Goal: Information Seeking & Learning: Find contact information

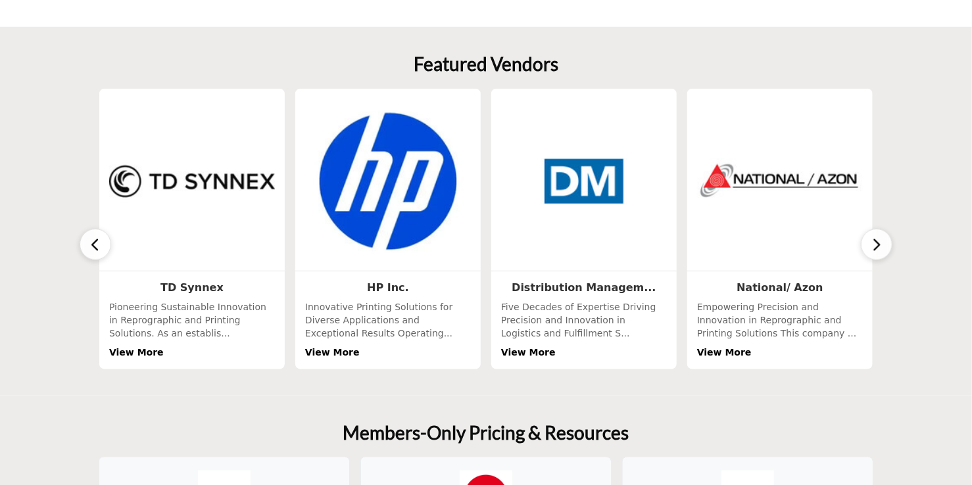
scroll to position [724, 0]
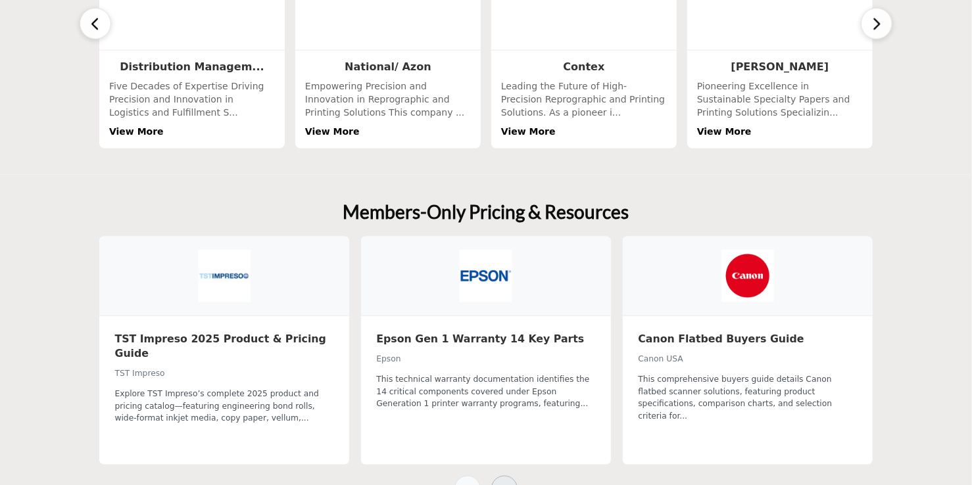
click at [503, 484] on icon at bounding box center [504, 489] width 11 height 11
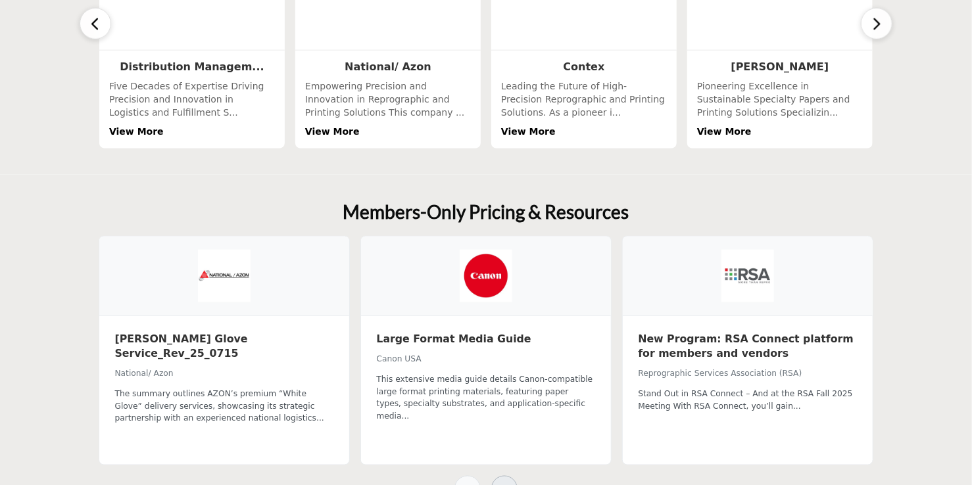
click at [503, 484] on icon at bounding box center [504, 489] width 11 height 11
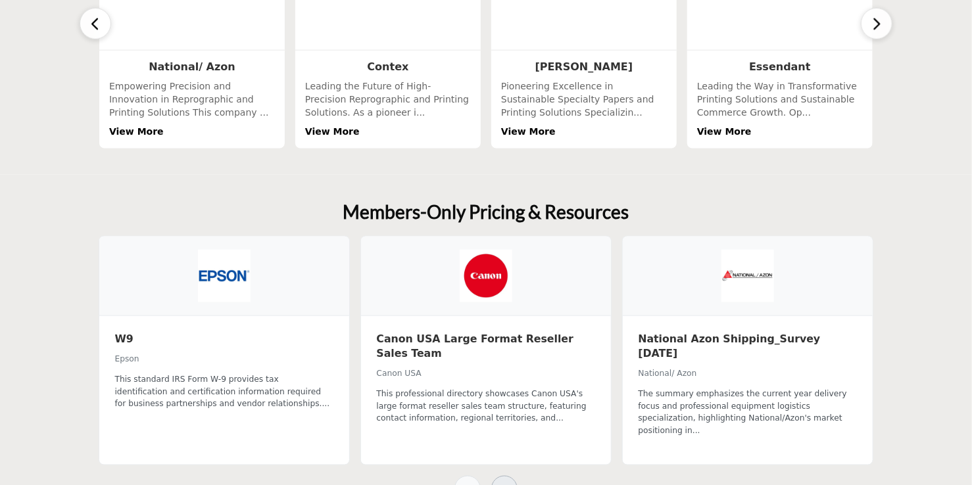
click at [503, 484] on icon at bounding box center [504, 489] width 11 height 11
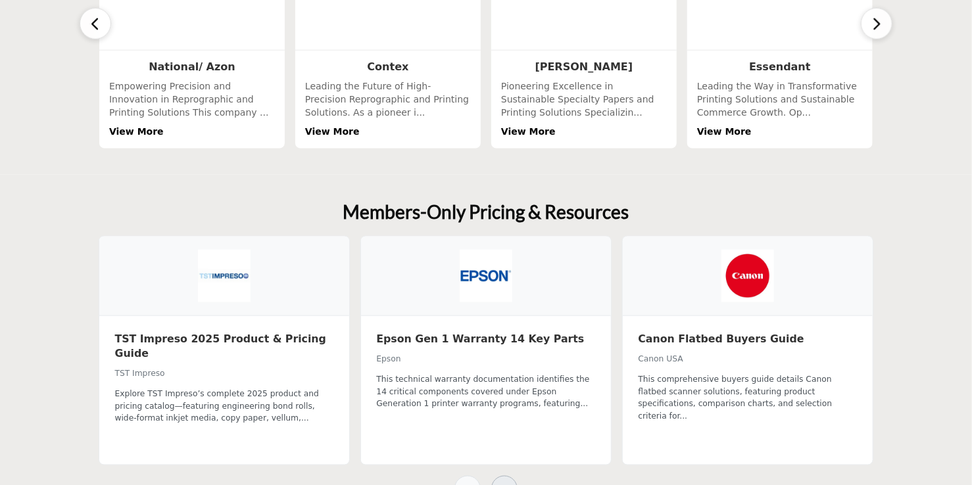
click at [503, 484] on icon at bounding box center [504, 489] width 11 height 11
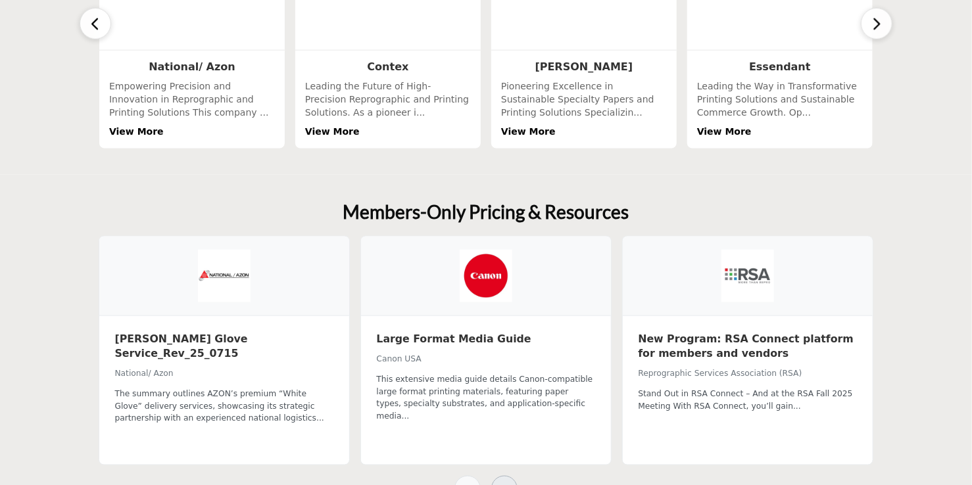
click at [503, 484] on icon at bounding box center [504, 489] width 11 height 11
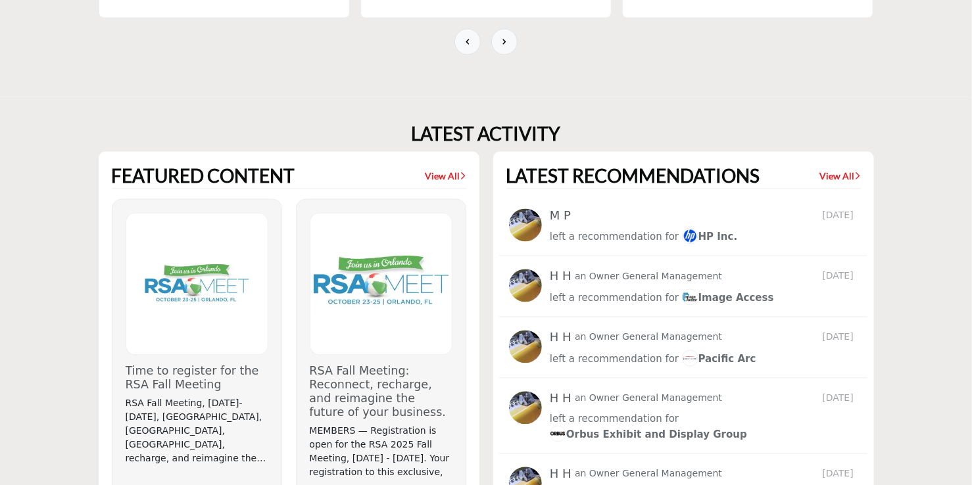
scroll to position [1250, 0]
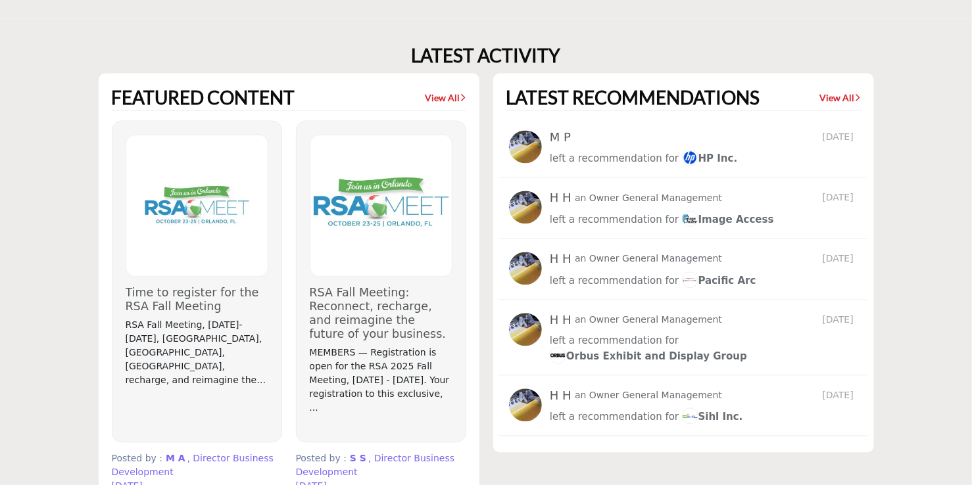
click at [705, 273] on link "Pacific Arc" at bounding box center [719, 281] width 74 height 16
click at [699, 275] on span "Pacific Arc" at bounding box center [719, 281] width 74 height 12
click at [682, 272] on img at bounding box center [690, 280] width 16 height 16
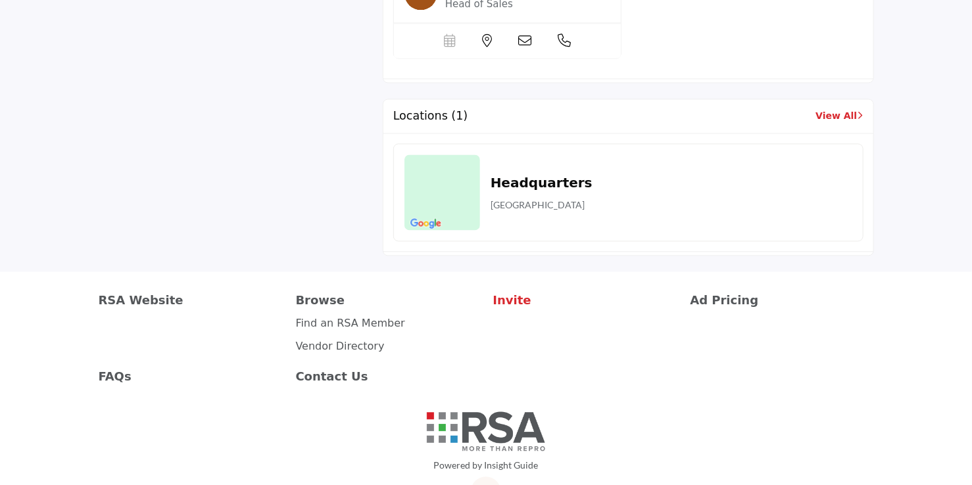
scroll to position [1268, 0]
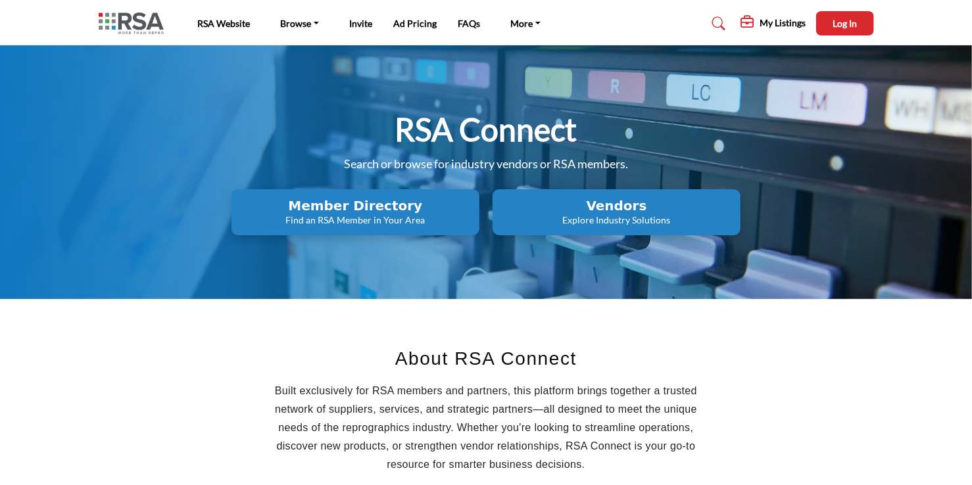
click at [599, 200] on h2 "Vendors" at bounding box center [617, 206] width 240 height 16
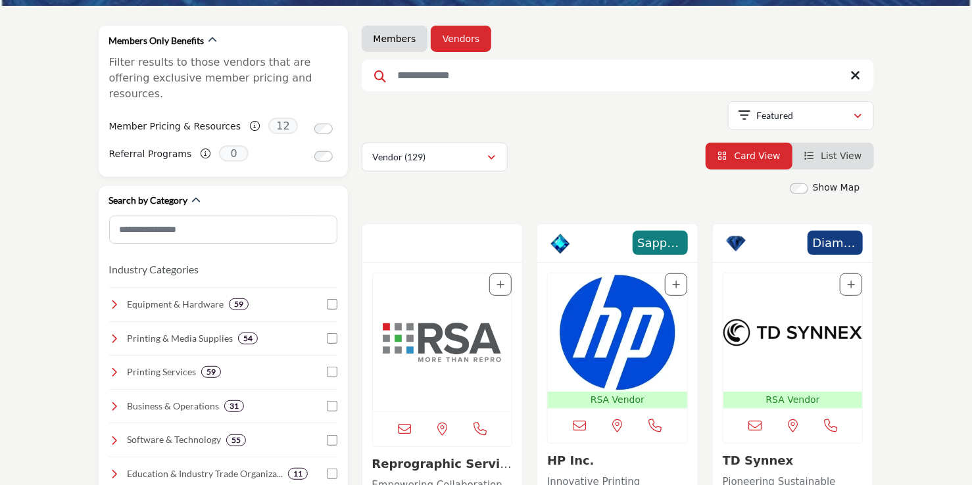
scroll to position [132, 0]
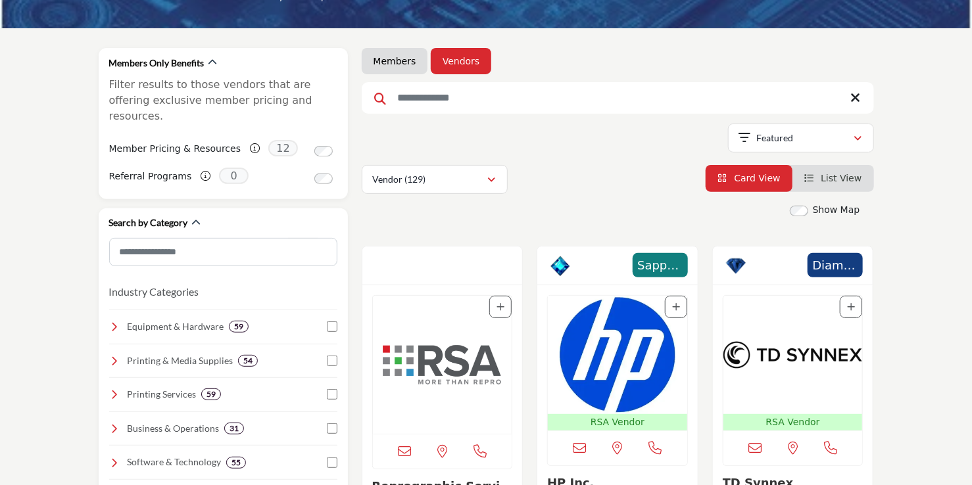
click at [495, 92] on input "Search Keyword" at bounding box center [618, 98] width 512 height 32
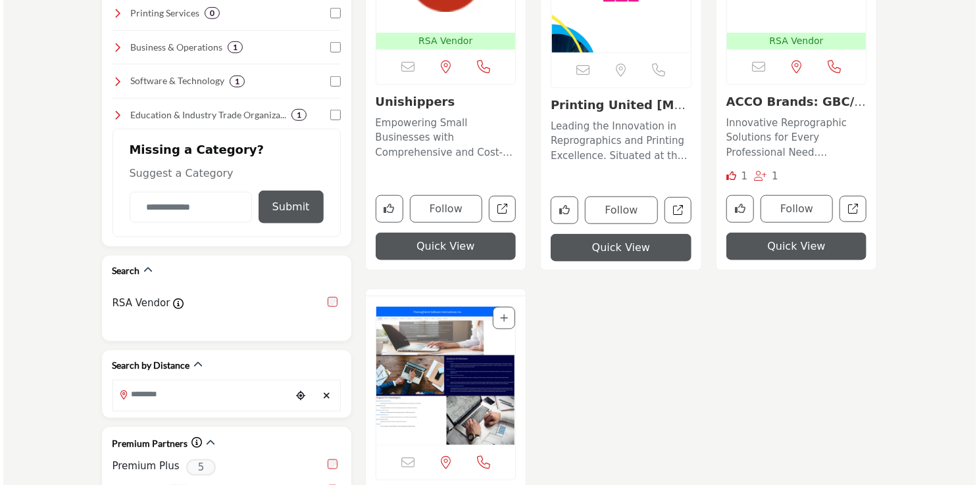
scroll to position [460, 0]
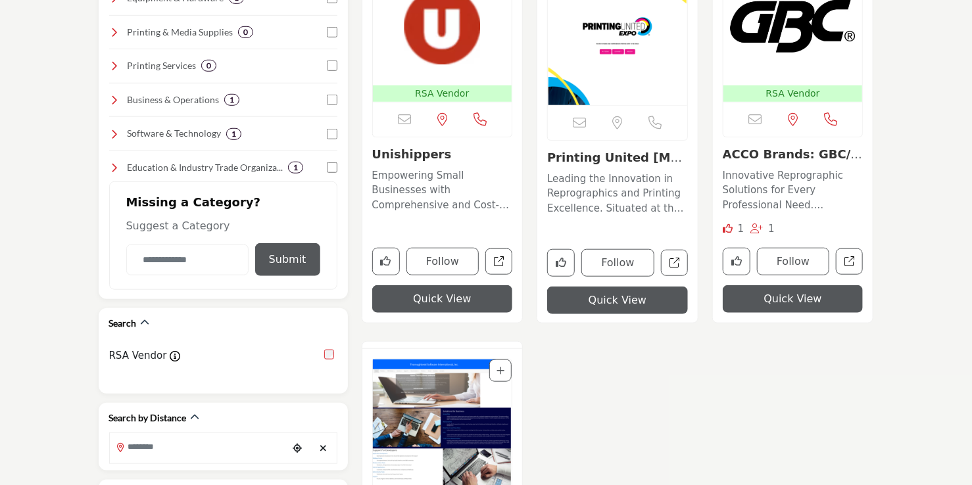
type input "***"
click at [436, 295] on button "Quick View" at bounding box center [442, 299] width 141 height 28
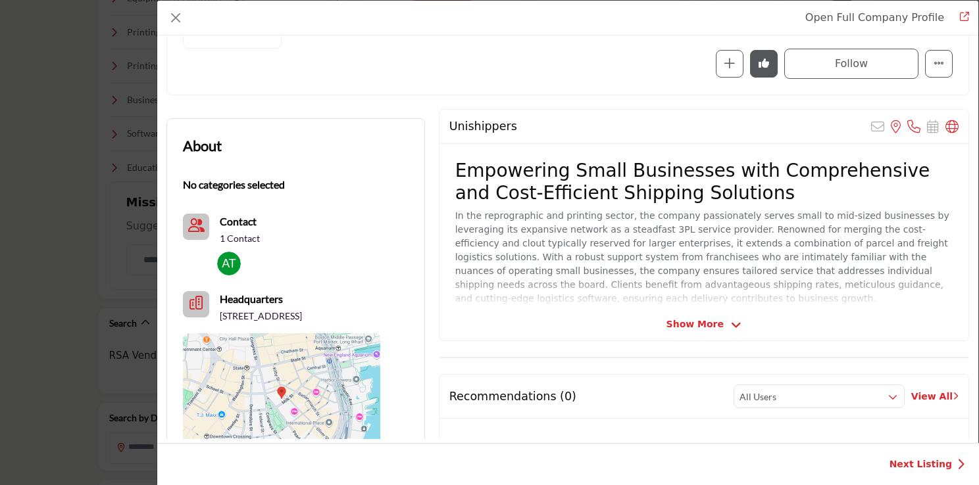
scroll to position [197, 0]
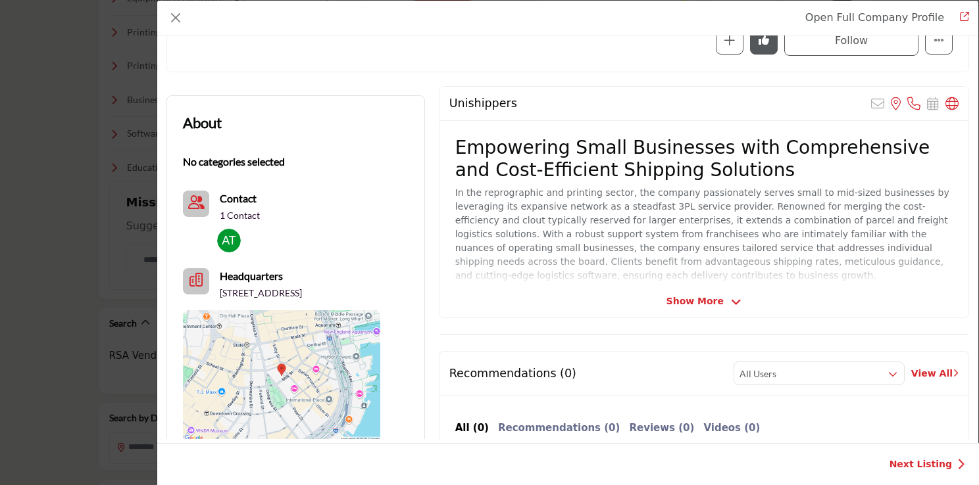
click at [686, 295] on span "Show More" at bounding box center [694, 302] width 57 height 14
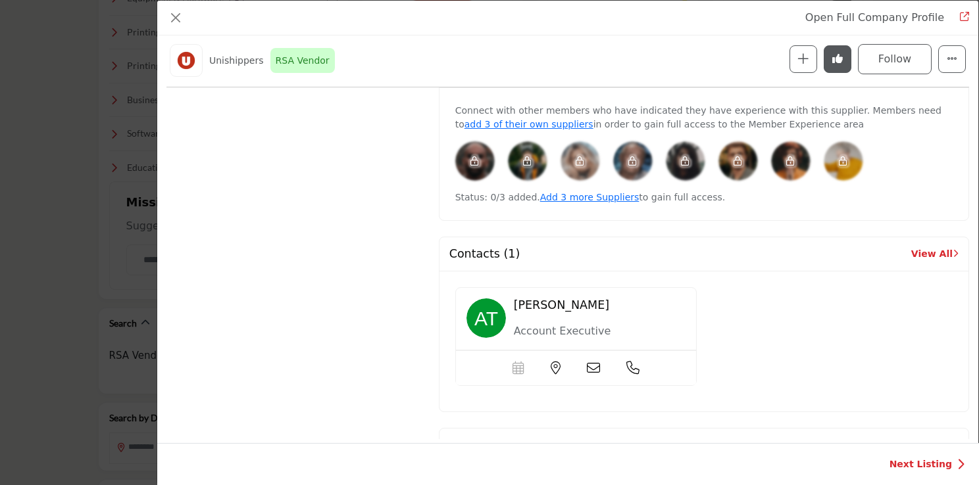
scroll to position [908, 0]
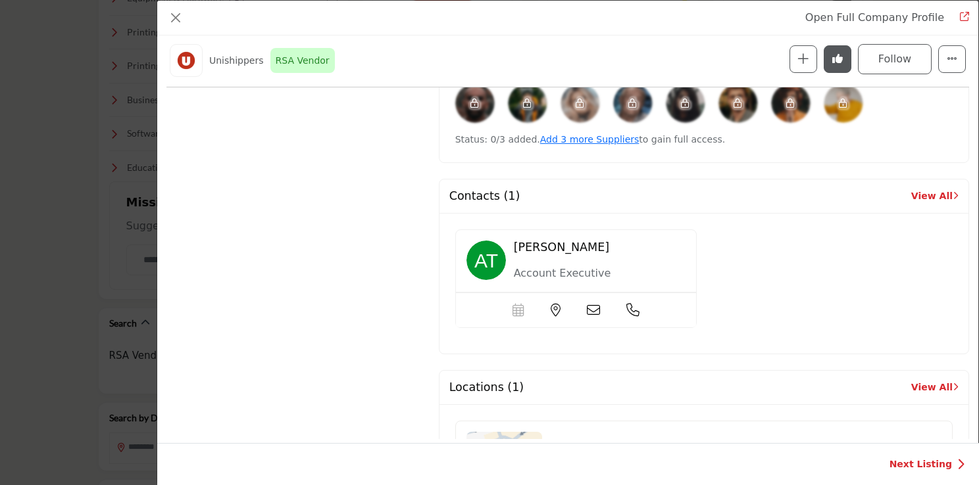
click at [622, 293] on div "Scheduler url is currently unavailable for this contact." at bounding box center [576, 310] width 241 height 35
click at [628, 304] on icon "Company Data Modal" at bounding box center [632, 310] width 13 height 13
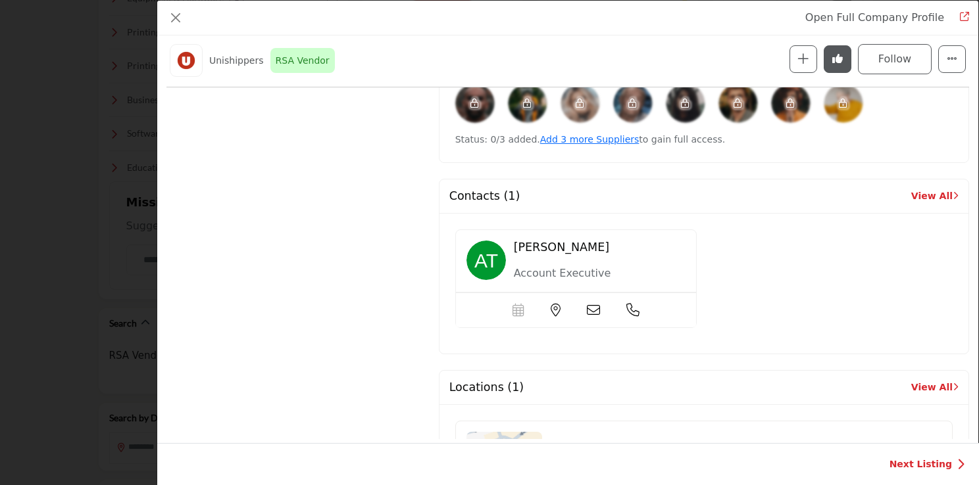
click at [588, 304] on icon "Company Data Modal" at bounding box center [593, 310] width 13 height 13
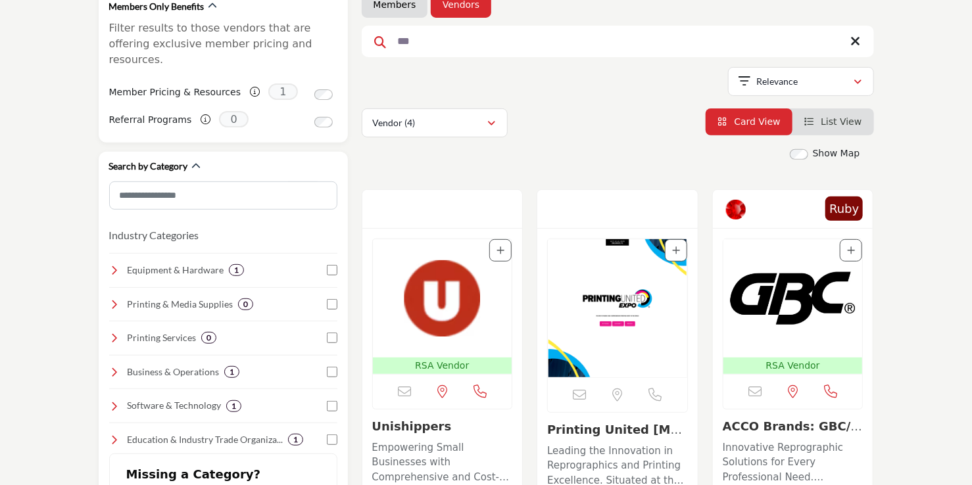
scroll to position [66, 0]
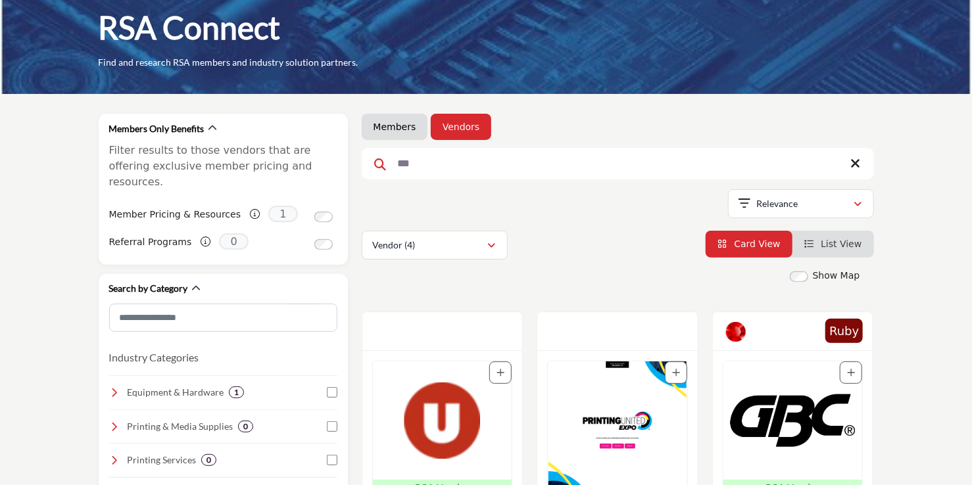
drag, startPoint x: 426, startPoint y: 161, endPoint x: 391, endPoint y: 178, distance: 39.7
click at [391, 178] on input "***" at bounding box center [618, 164] width 512 height 32
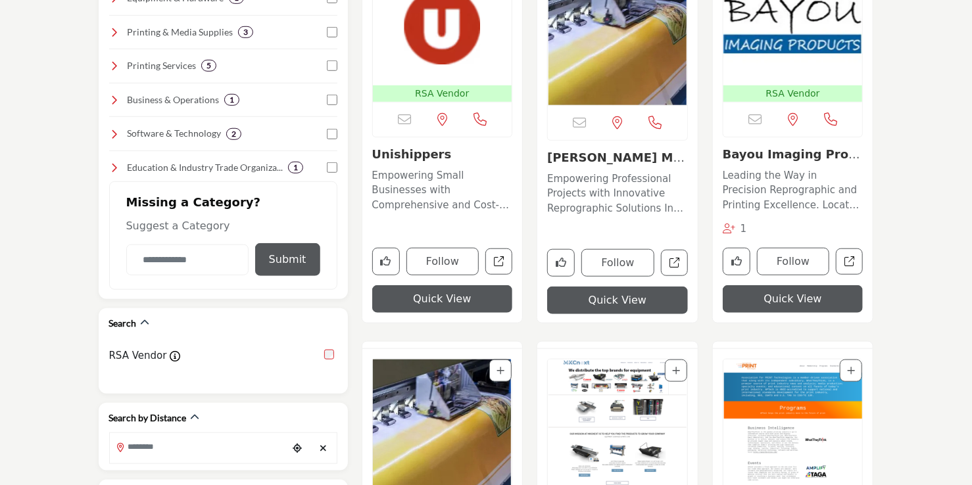
scroll to position [197, 0]
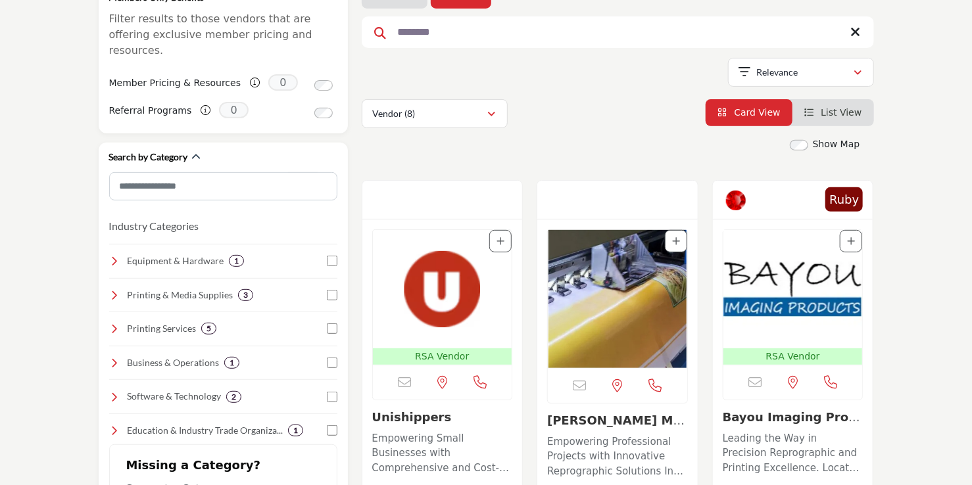
drag, startPoint x: 442, startPoint y: 37, endPoint x: 353, endPoint y: 43, distance: 89.6
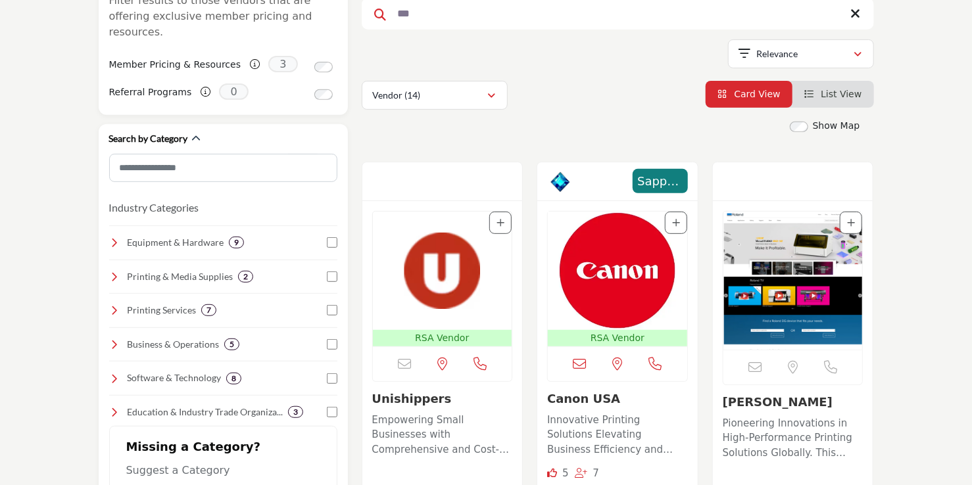
scroll to position [66, 0]
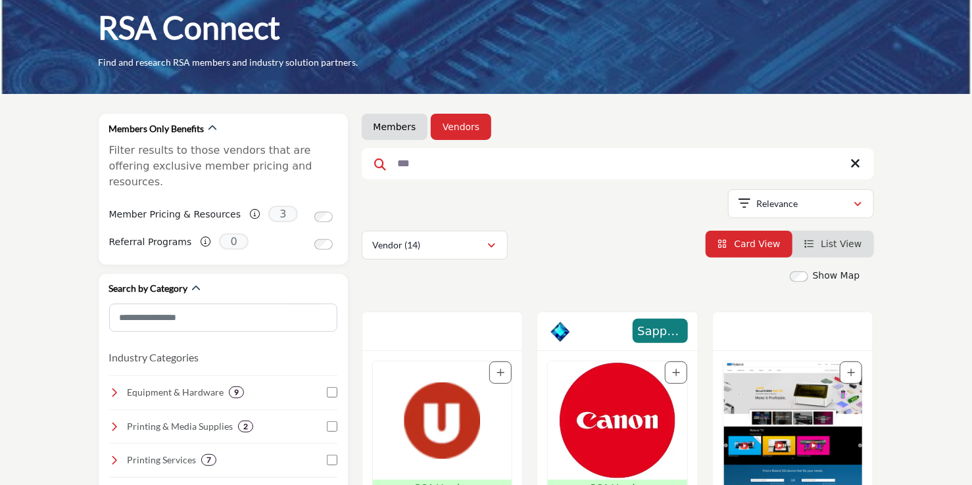
drag, startPoint x: 434, startPoint y: 167, endPoint x: 376, endPoint y: 174, distance: 58.9
click at [376, 174] on input "***" at bounding box center [618, 164] width 512 height 32
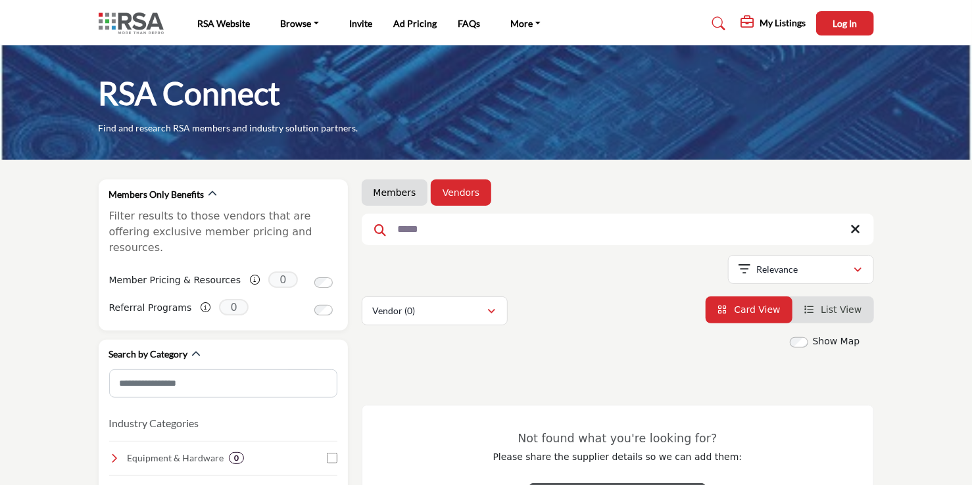
drag, startPoint x: 395, startPoint y: 235, endPoint x: 371, endPoint y: 237, distance: 23.8
click at [371, 237] on input "*****" at bounding box center [618, 230] width 512 height 32
type input "***"
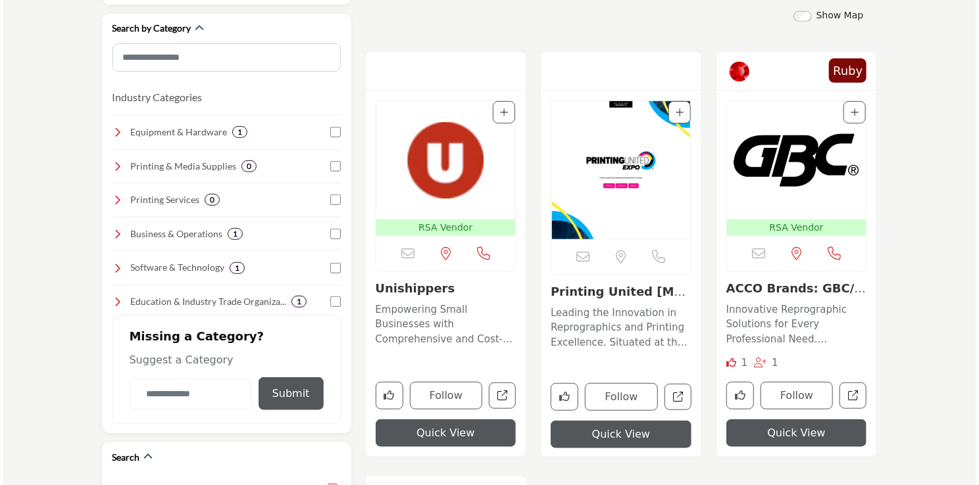
scroll to position [329, 0]
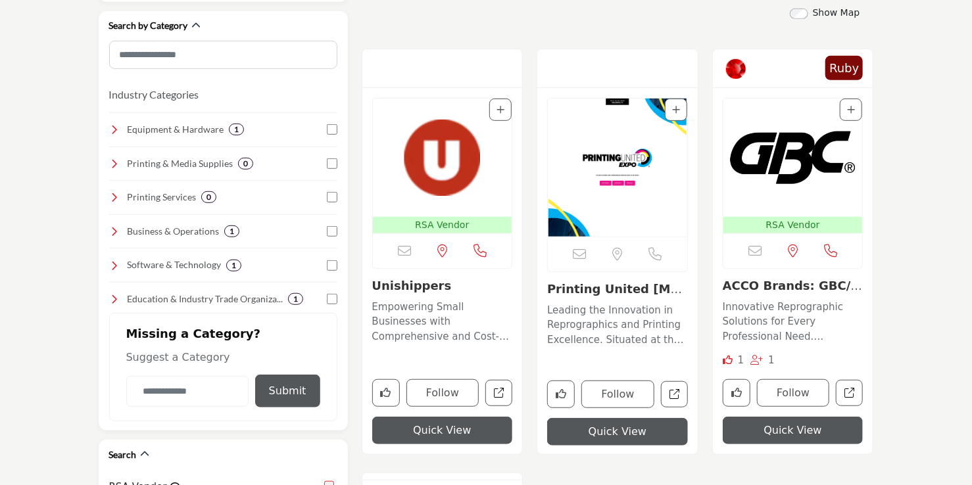
click at [450, 427] on button "Quick View" at bounding box center [442, 431] width 141 height 28
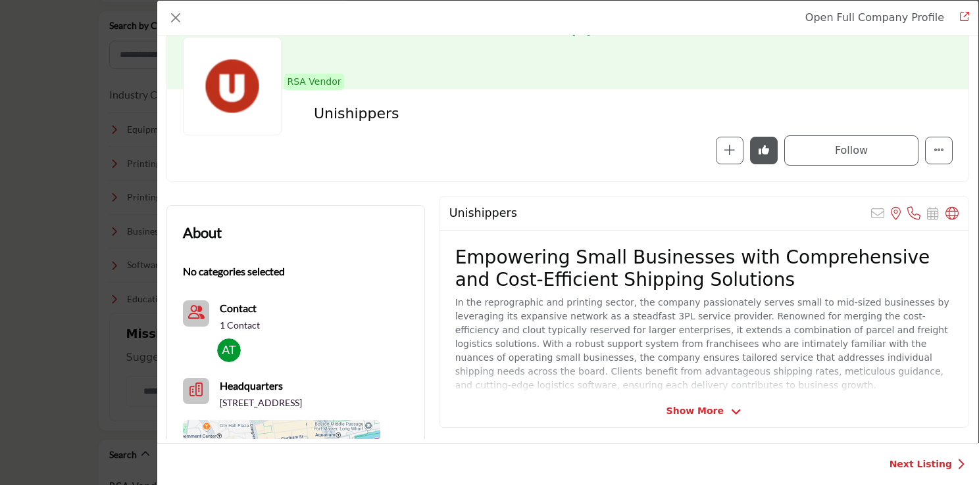
scroll to position [0, 0]
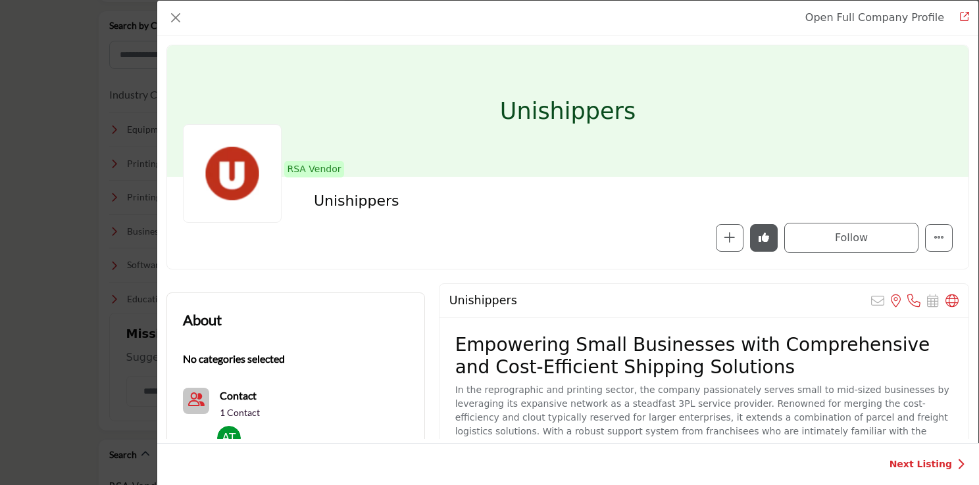
click at [957, 14] on link "Redirect to unishippers" at bounding box center [960, 18] width 18 height 16
click at [30, 174] on div "Open Full Company Profile Unishippers RSA Vendor RSA Vendors are businesses tha…" at bounding box center [489, 242] width 979 height 485
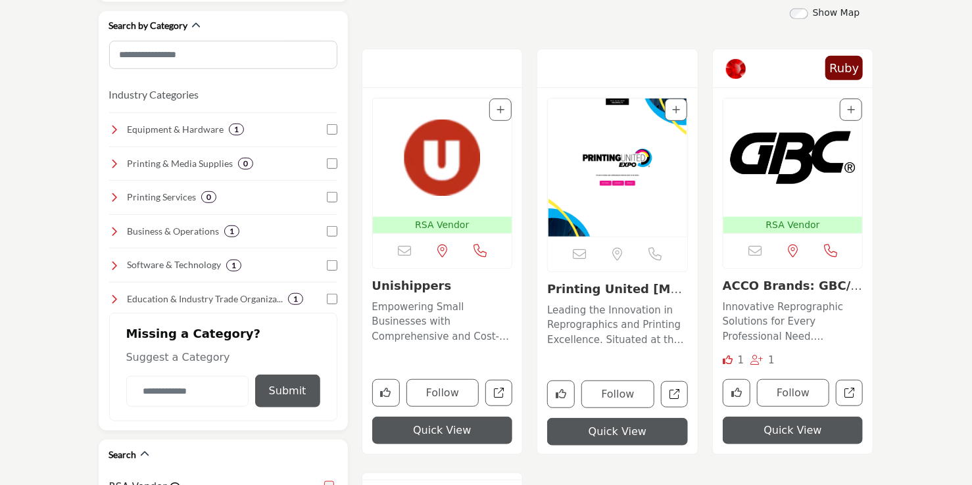
click at [610, 432] on button "Quick View" at bounding box center [617, 432] width 141 height 28
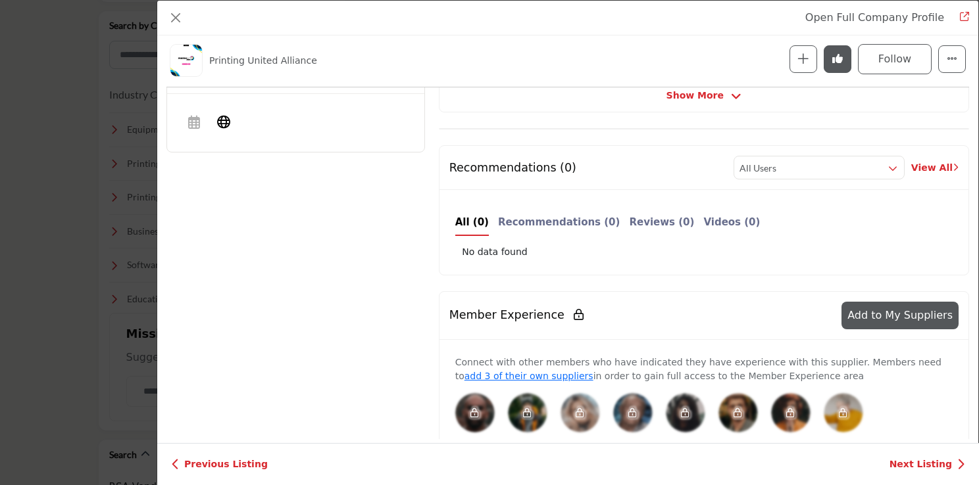
scroll to position [380, 0]
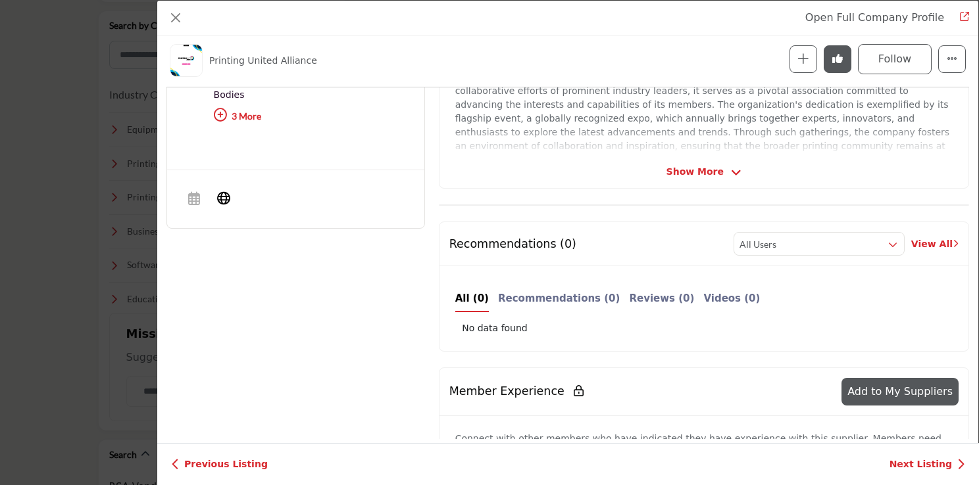
click at [673, 188] on div "Printing United Alliance Sorry, but we don't have an email address for this lis…" at bounding box center [704, 261] width 544 height 608
click at [675, 182] on div "Printing United Alliance Sorry, but we don't have an email address for this lis…" at bounding box center [704, 73] width 530 height 232
click at [676, 178] on div "Printing United Alliance Sorry, but we don't have an email address for this lis…" at bounding box center [704, 73] width 530 height 232
click at [675, 170] on span "Show More" at bounding box center [694, 172] width 57 height 14
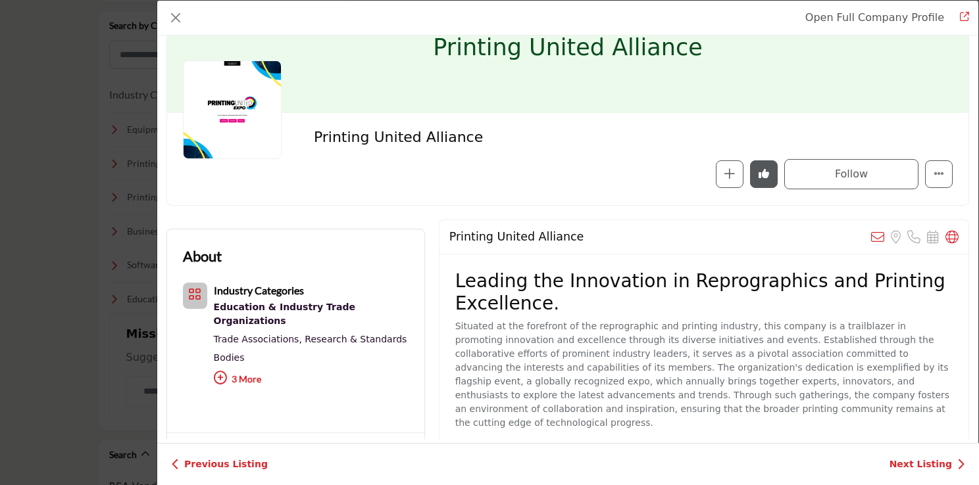
scroll to position [195, 0]
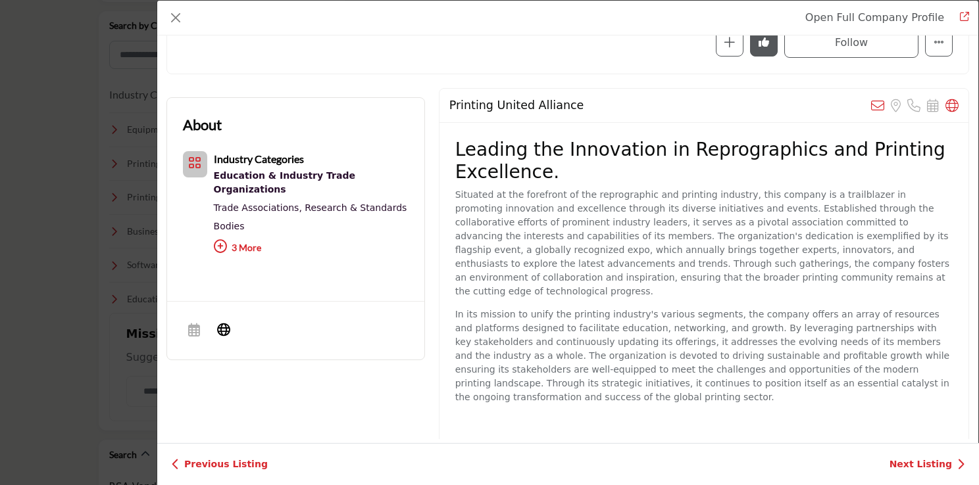
click at [239, 235] on p "3 More" at bounding box center [311, 249] width 195 height 28
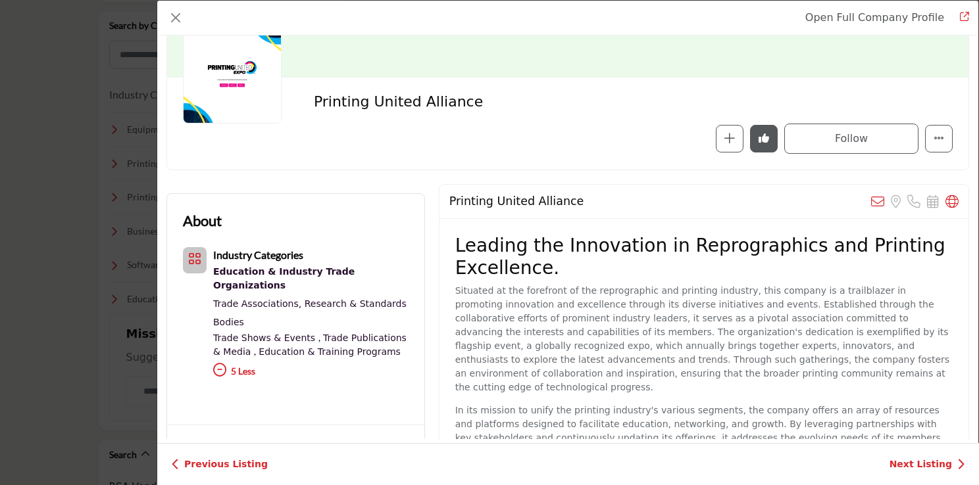
scroll to position [0, 0]
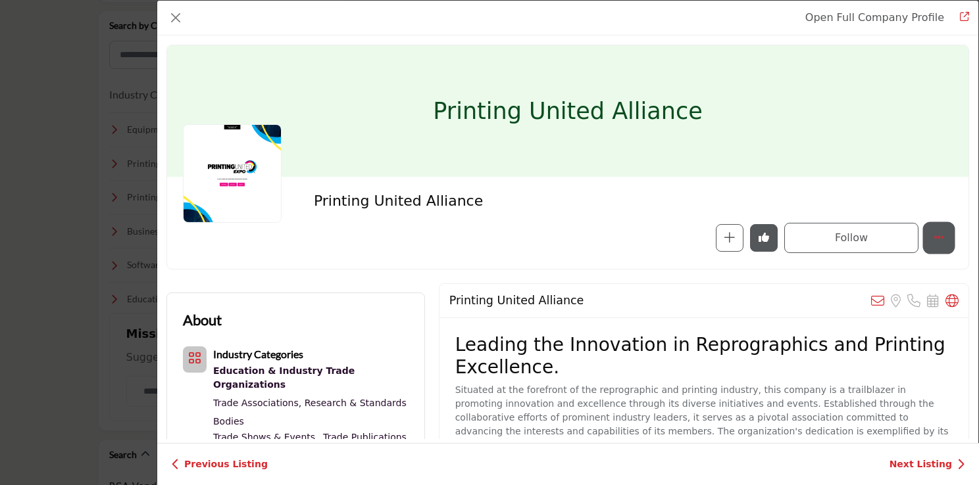
click at [937, 234] on icon "More Options" at bounding box center [938, 237] width 11 height 11
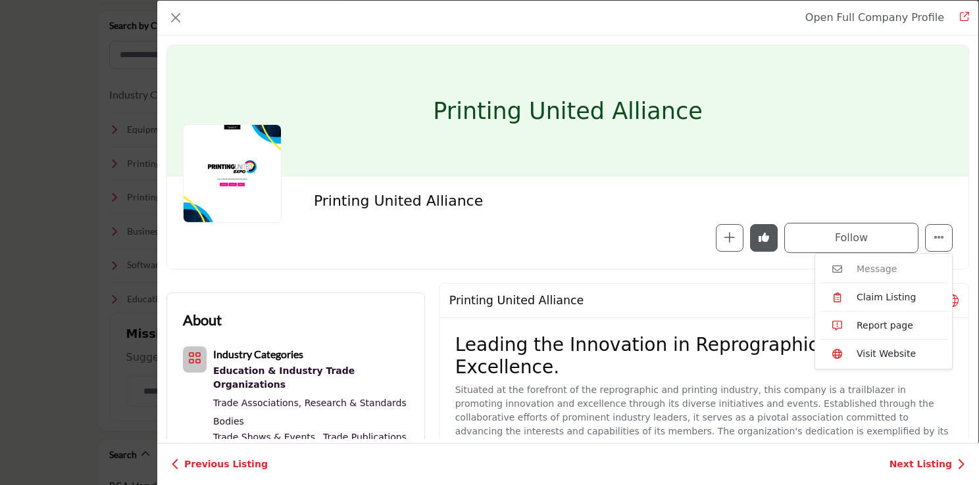
click at [680, 269] on div "Printing United Alliance Printing United Alliance" at bounding box center [568, 164] width 816 height 239
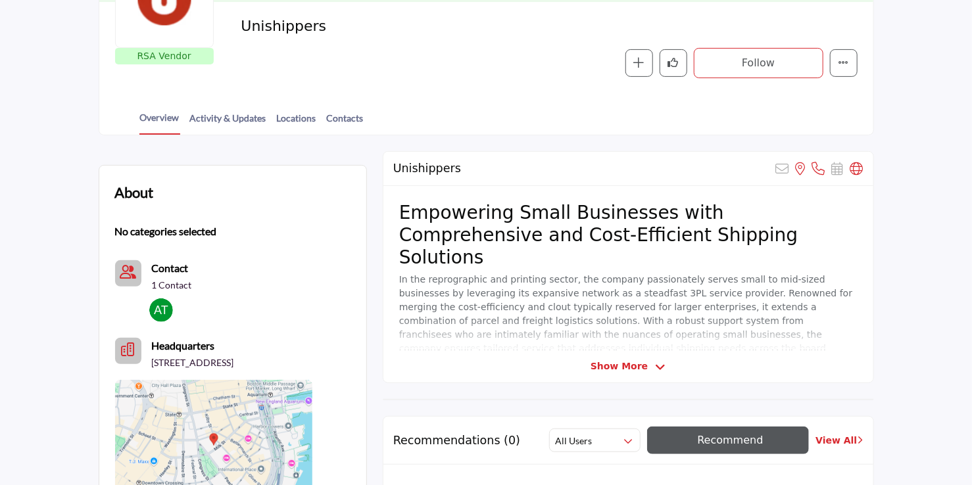
scroll to position [136, 0]
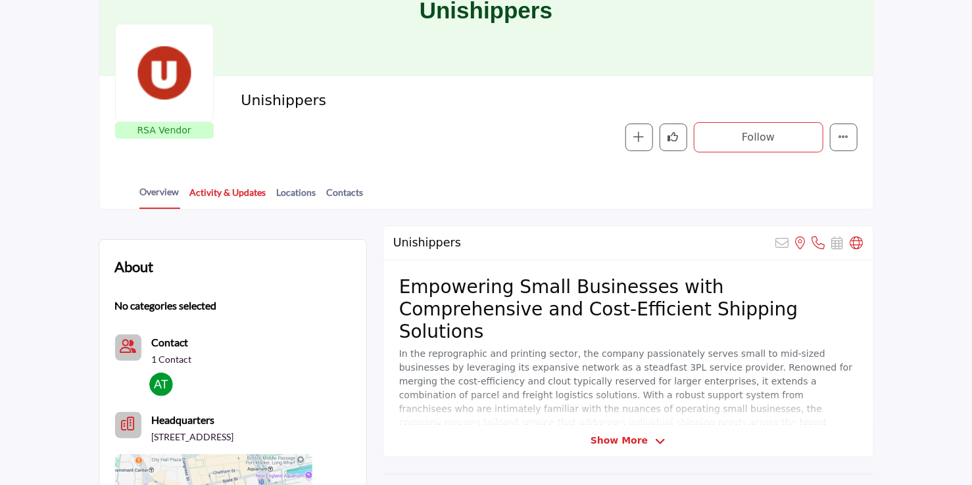
click at [238, 196] on link "Activity & Updates" at bounding box center [228, 197] width 78 height 23
click at [345, 187] on link "Contacts" at bounding box center [345, 197] width 38 height 23
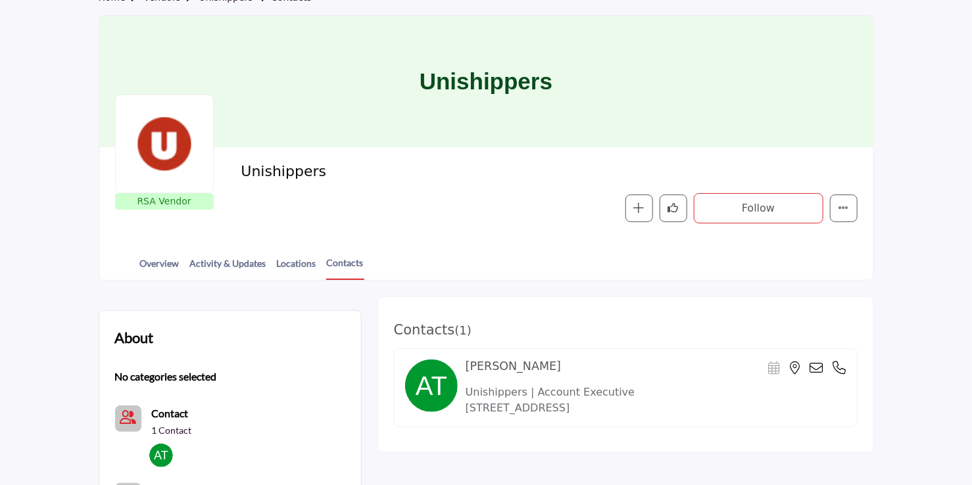
scroll to position [66, 0]
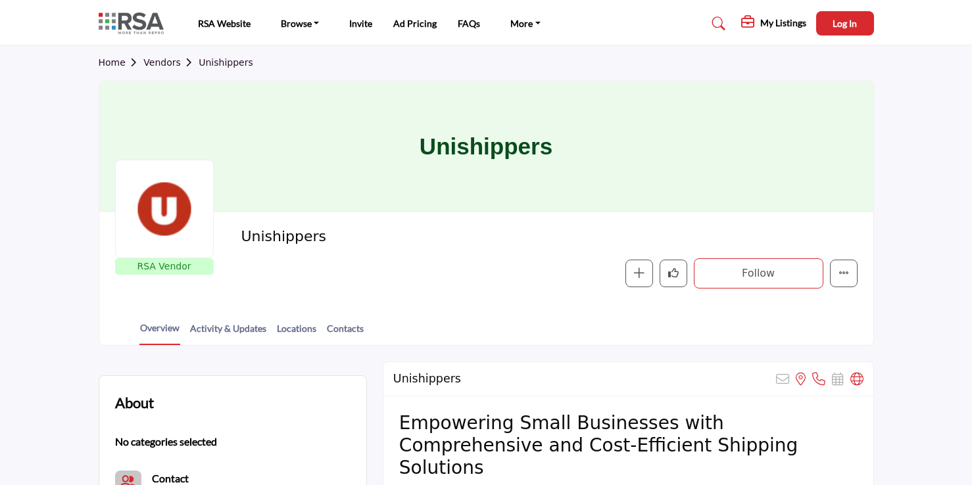
scroll to position [84, 0]
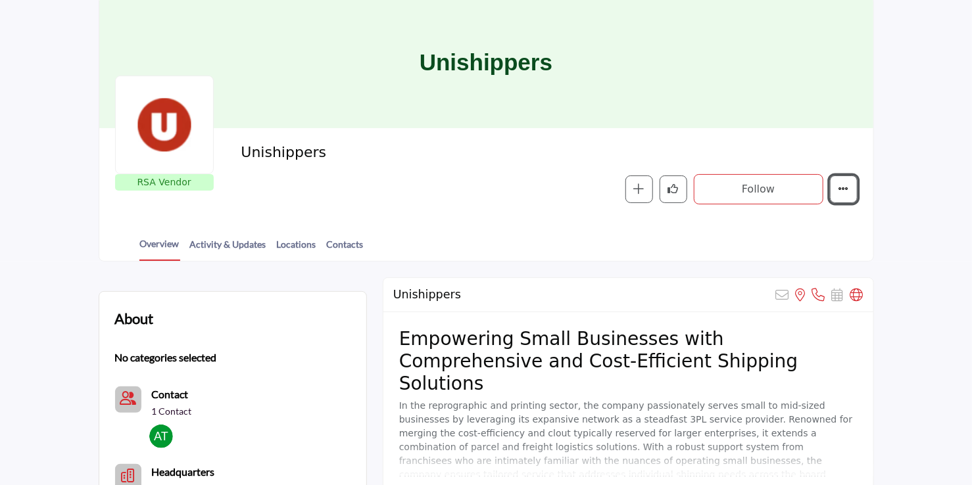
click at [842, 201] on button "More details" at bounding box center [844, 190] width 28 height 28
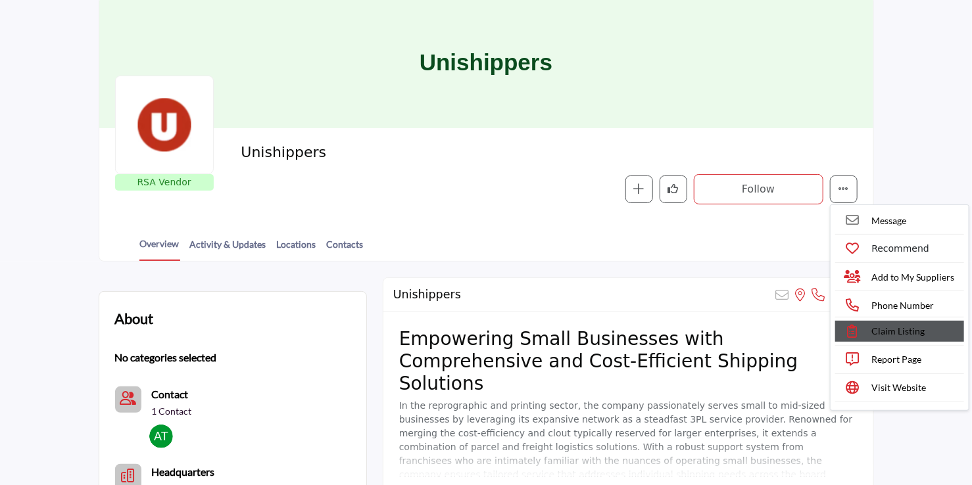
click at [892, 325] on span "Claim Listing" at bounding box center [898, 331] width 53 height 14
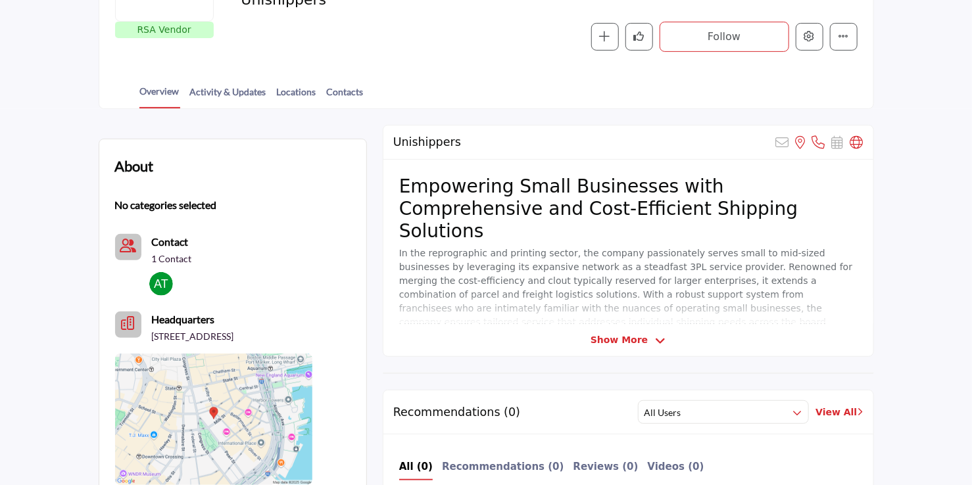
scroll to position [132, 0]
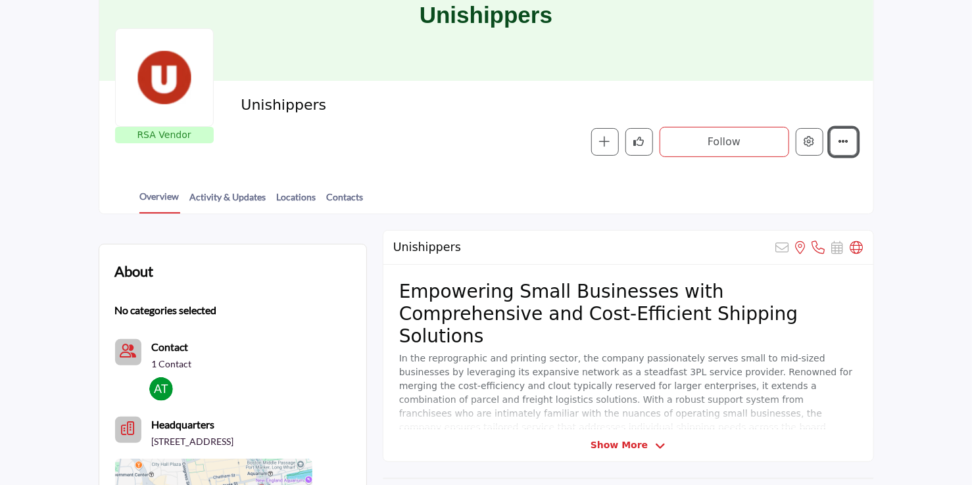
click at [841, 140] on icon "More details" at bounding box center [844, 141] width 11 height 11
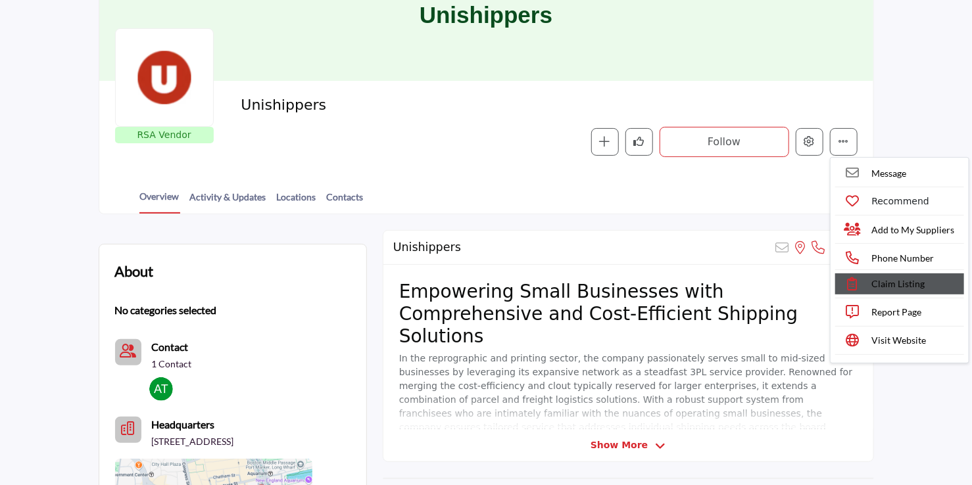
click at [880, 274] on link "Claim Listing" at bounding box center [899, 284] width 129 height 21
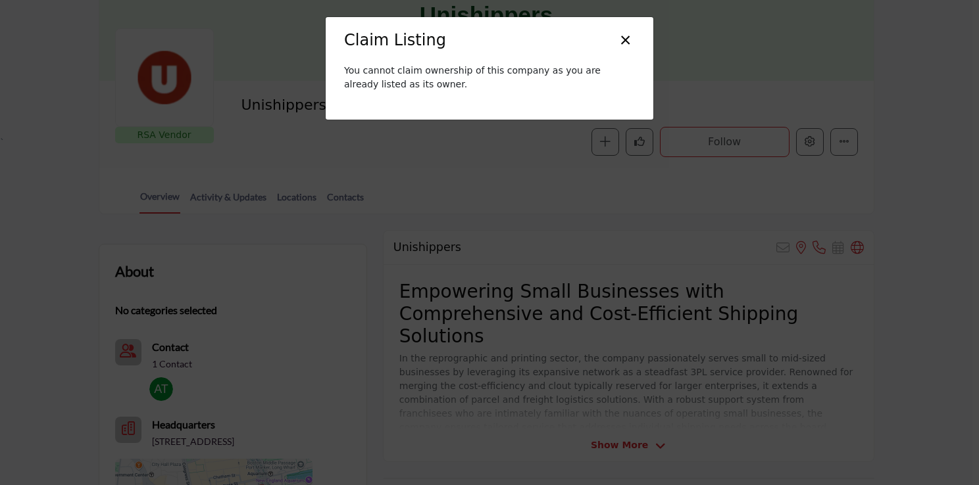
click at [621, 38] on button "×" at bounding box center [625, 38] width 19 height 25
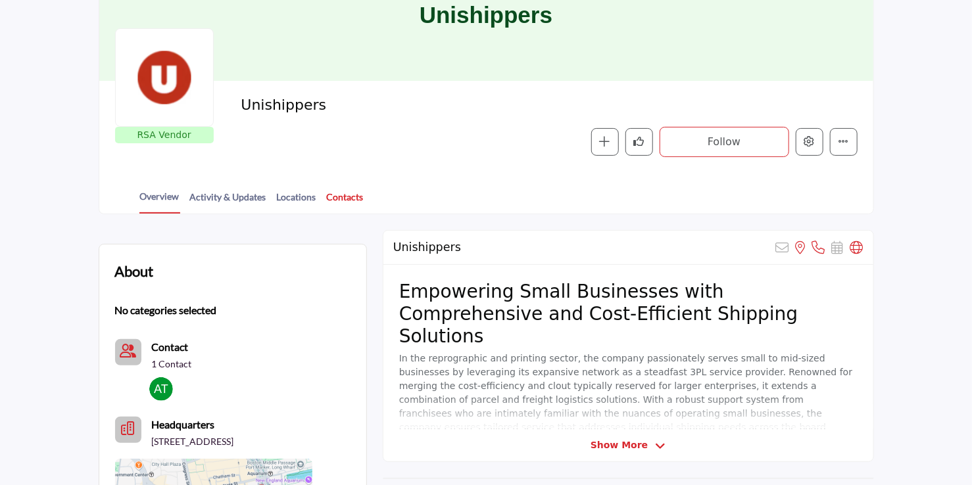
click at [344, 203] on link "Contacts" at bounding box center [345, 201] width 38 height 23
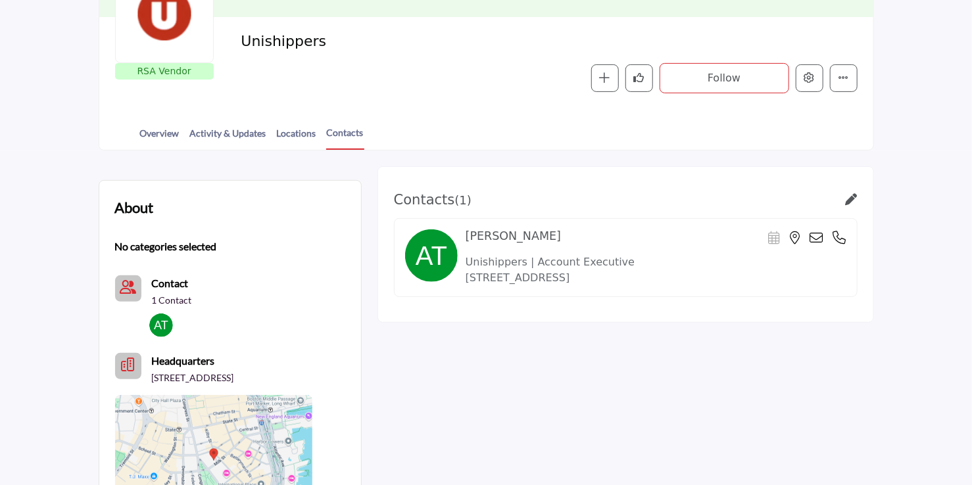
scroll to position [197, 0]
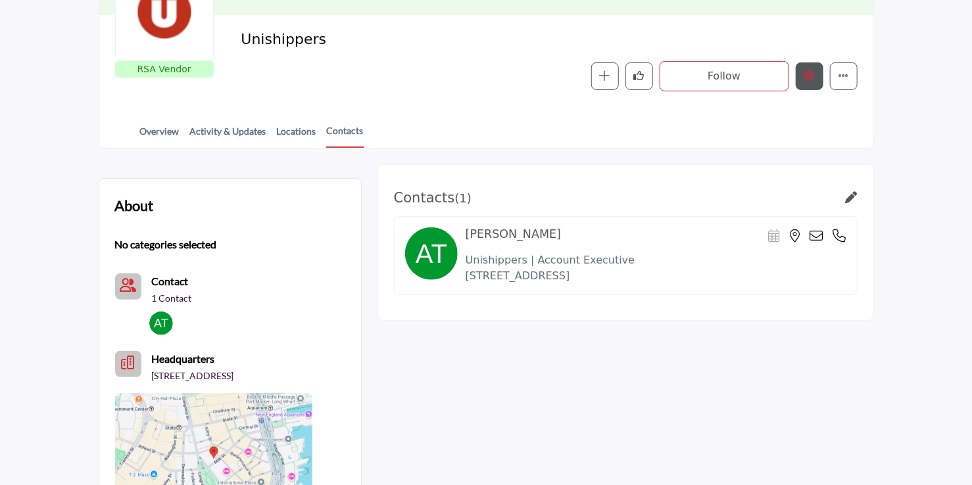
click at [798, 84] on button "Edit company" at bounding box center [810, 76] width 28 height 28
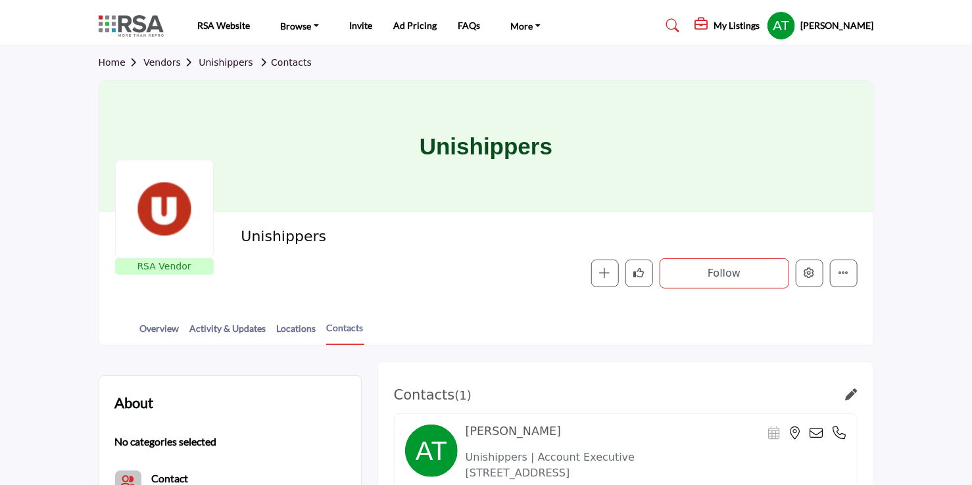
scroll to position [197, 0]
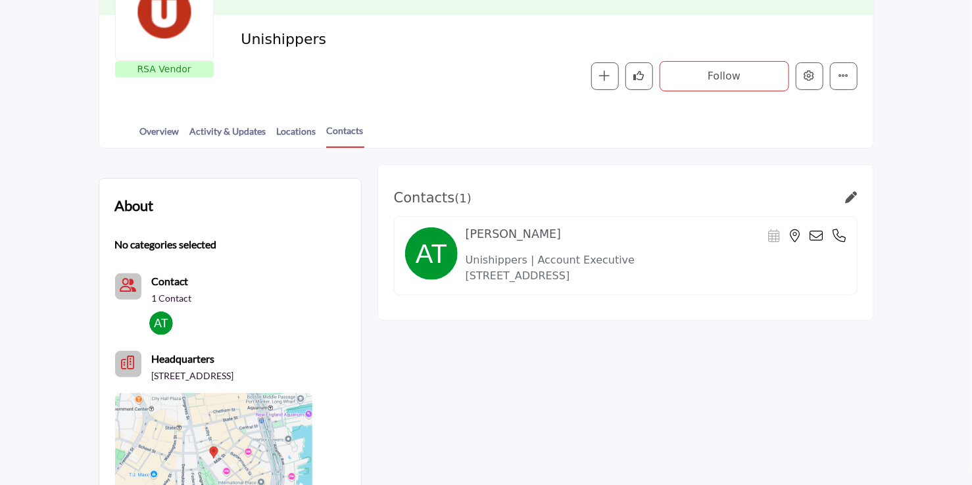
click at [848, 199] on icon at bounding box center [852, 197] width 12 height 12
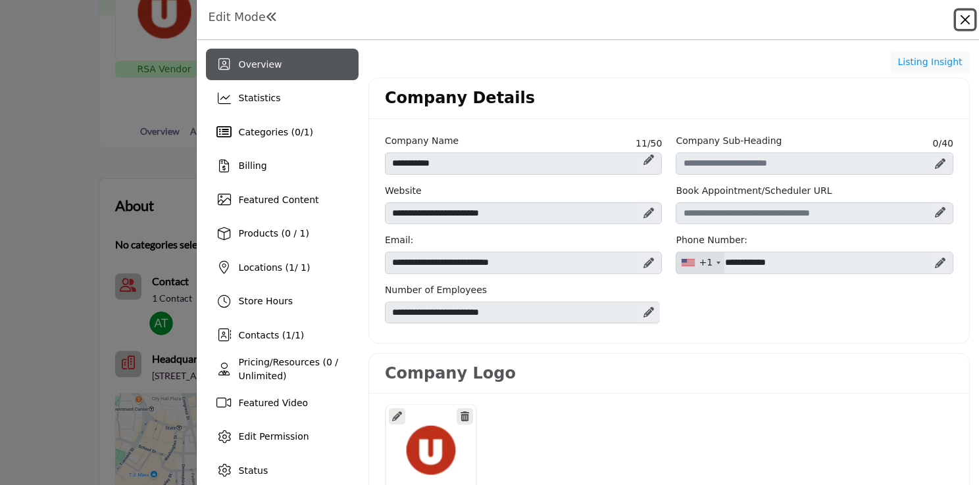
click at [966, 21] on button "Close" at bounding box center [965, 20] width 18 height 18
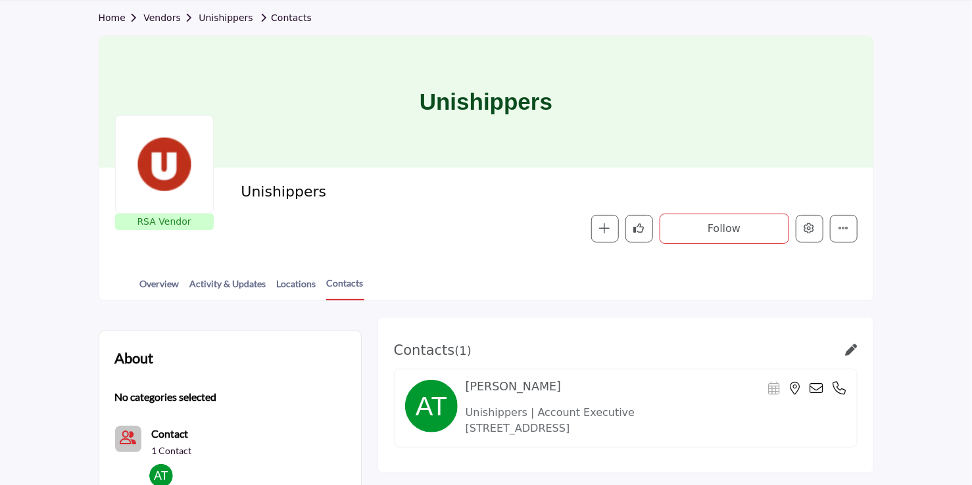
scroll to position [66, 0]
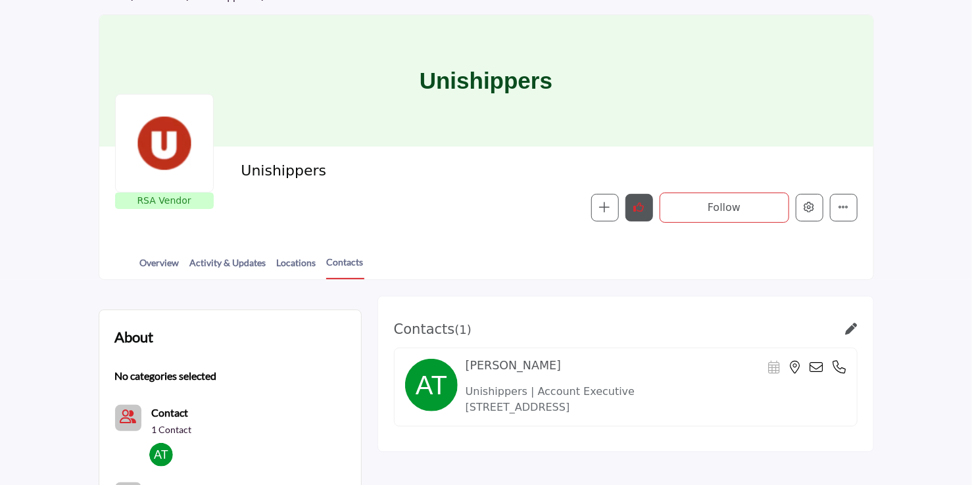
click at [642, 204] on icon "Like" at bounding box center [639, 207] width 11 height 11
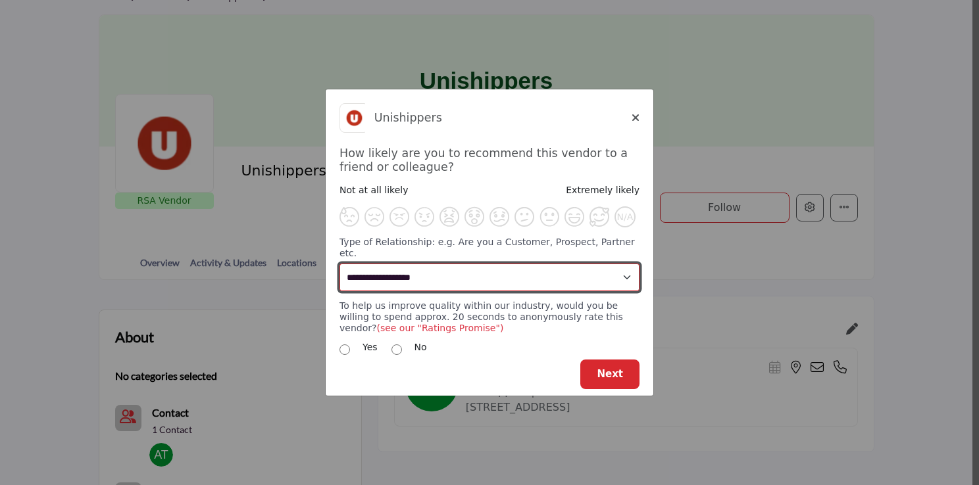
click at [552, 270] on select "**********" at bounding box center [489, 278] width 300 height 28
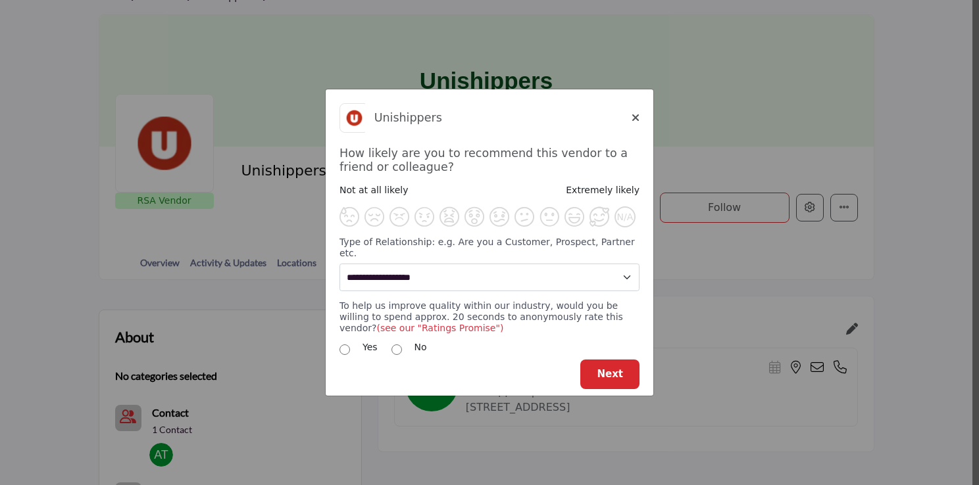
click at [624, 121] on h5 "Unishippers" at bounding box center [502, 118] width 257 height 14
click at [631, 123] on icon "Close" at bounding box center [635, 117] width 8 height 11
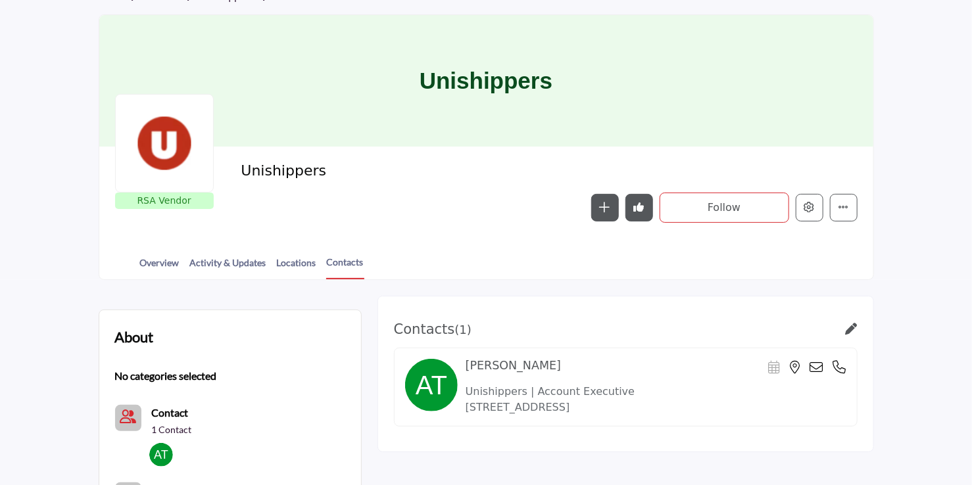
click at [576, 178] on h2 "Unishippers" at bounding box center [422, 170] width 362 height 17
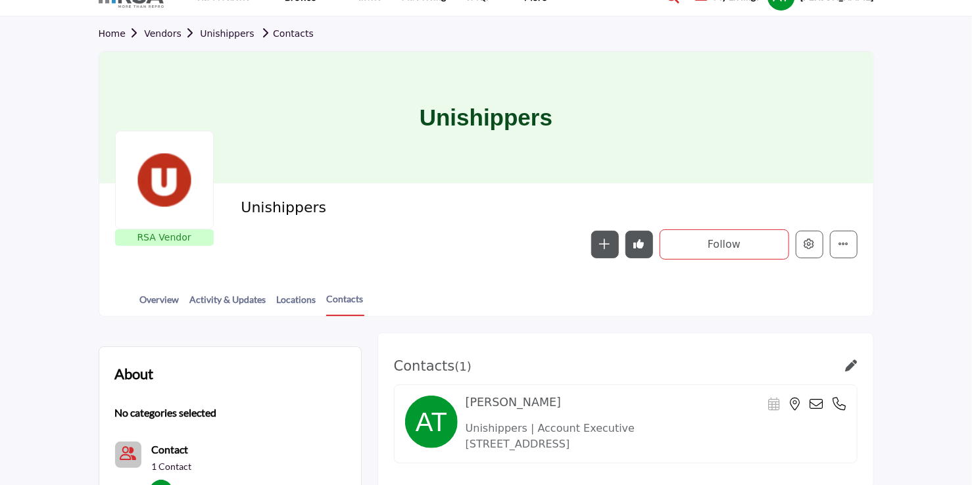
scroll to position [0, 0]
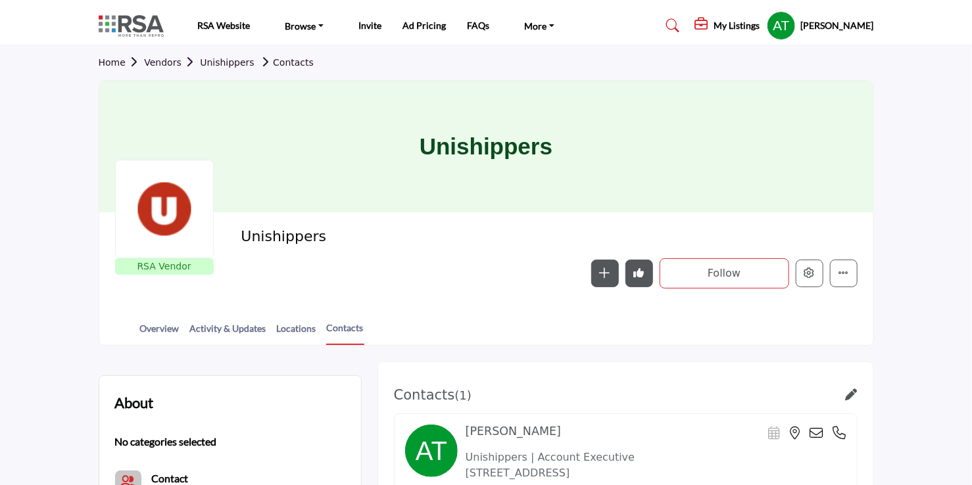
click at [239, 320] on div "Overview Activity & Updates Locations Contacts" at bounding box center [502, 325] width 741 height 41
click at [234, 333] on link "Activity & Updates" at bounding box center [228, 333] width 78 height 23
click at [237, 333] on link "Activity & Updates" at bounding box center [228, 333] width 78 height 23
